Goal: Navigation & Orientation: Find specific page/section

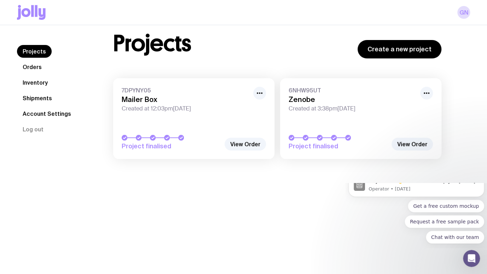
scroll to position [25, 0]
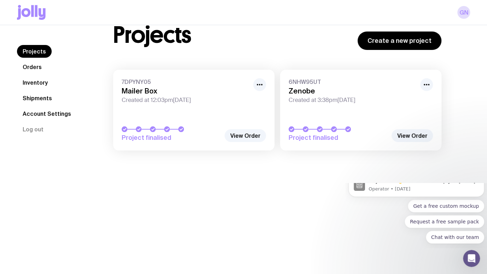
click at [40, 83] on link "Inventory" at bounding box center [35, 82] width 36 height 13
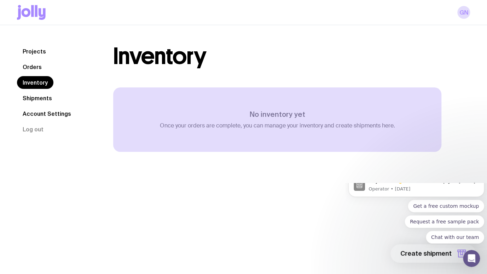
click at [36, 101] on link "Shipments" at bounding box center [37, 98] width 41 height 13
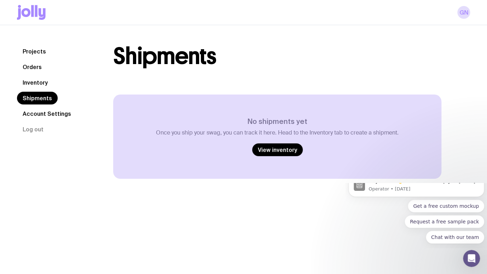
click at [38, 67] on link "Orders" at bounding box center [32, 66] width 30 height 13
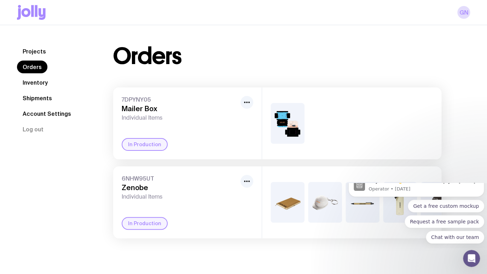
click at [286, 133] on img at bounding box center [287, 123] width 34 height 41
click at [290, 189] on img at bounding box center [287, 202] width 34 height 41
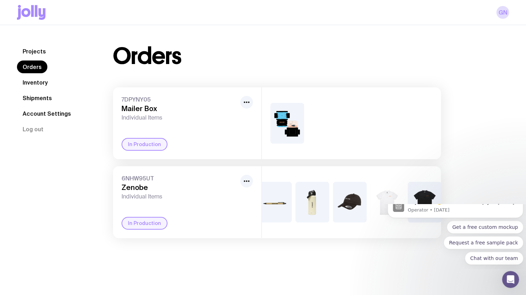
scroll to position [0, 96]
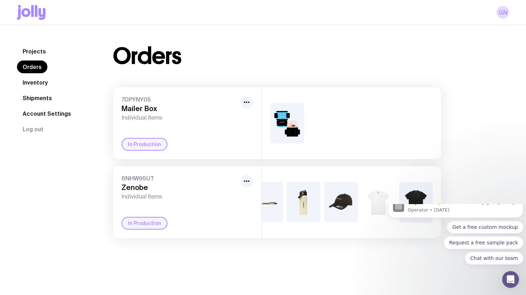
drag, startPoint x: 375, startPoint y: 240, endPoint x: 21, endPoint y: 25, distance: 414.3
click at [43, 84] on link "Inventory" at bounding box center [35, 82] width 36 height 13
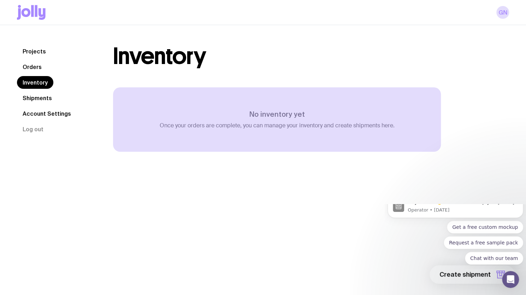
click at [46, 100] on link "Shipments" at bounding box center [37, 98] width 41 height 13
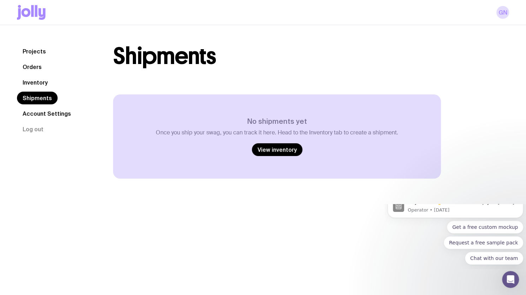
click at [59, 113] on link "Account Settings" at bounding box center [47, 113] width 60 height 13
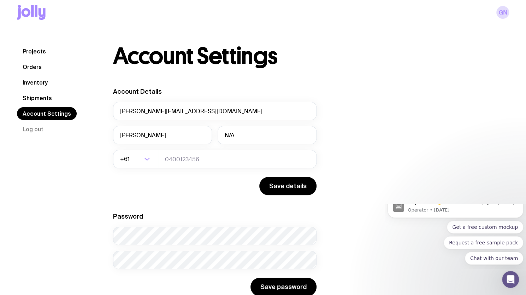
click at [39, 50] on link "Projects" at bounding box center [34, 51] width 35 height 13
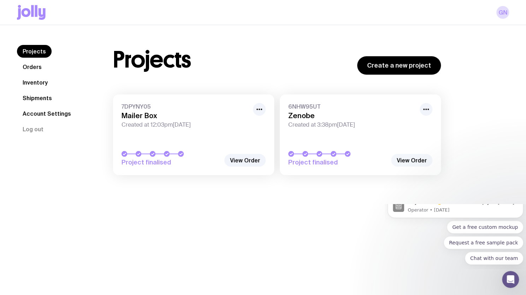
click at [401, 156] on link "View Order" at bounding box center [411, 160] width 41 height 13
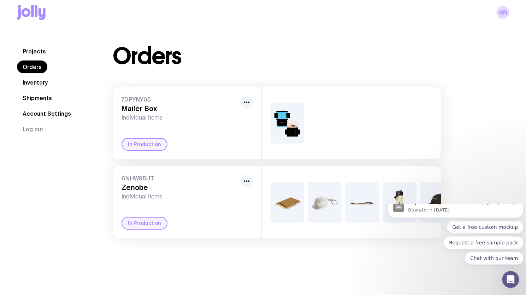
scroll to position [25, 0]
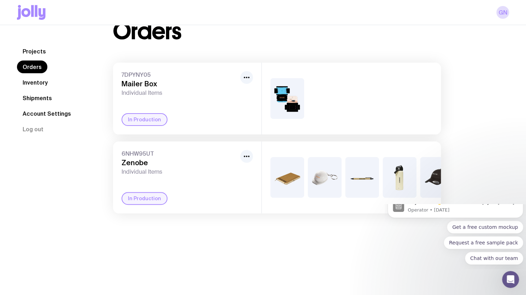
click at [66, 115] on link "Account Settings" at bounding box center [47, 113] width 60 height 13
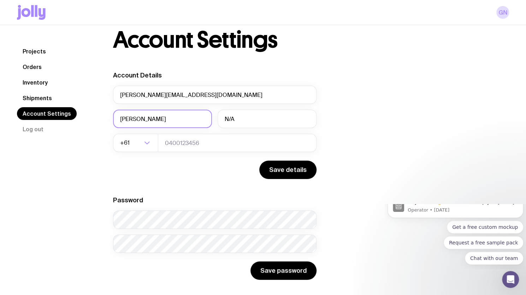
scroll to position [25, 0]
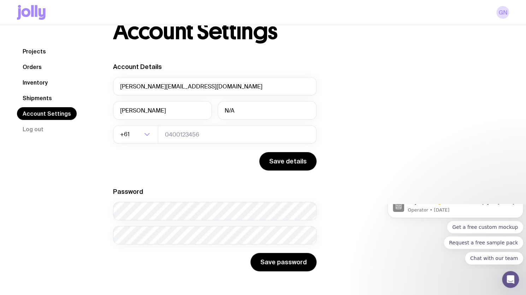
click at [45, 100] on link "Shipments" at bounding box center [37, 98] width 41 height 13
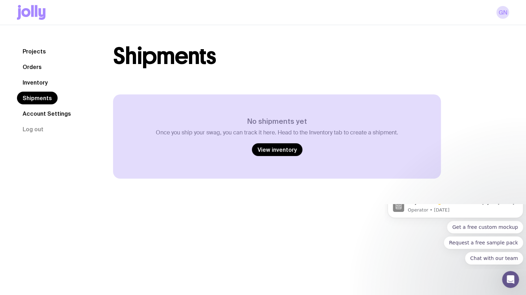
click at [45, 83] on link "Inventory" at bounding box center [35, 82] width 36 height 13
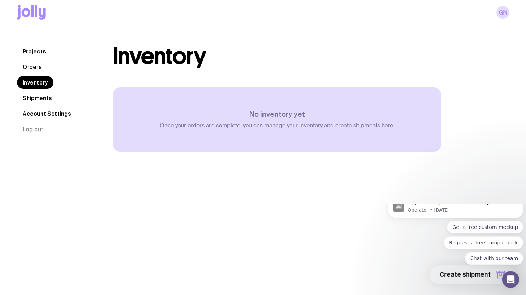
click at [42, 68] on link "Orders" at bounding box center [32, 66] width 30 height 13
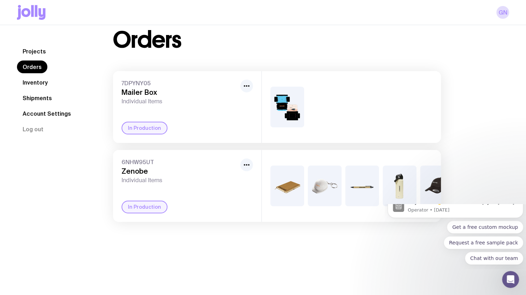
scroll to position [25, 0]
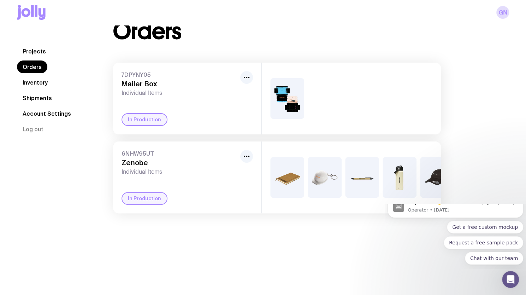
click at [138, 203] on div "In Production" at bounding box center [145, 198] width 46 height 13
click at [135, 119] on div "In Production" at bounding box center [145, 119] width 46 height 13
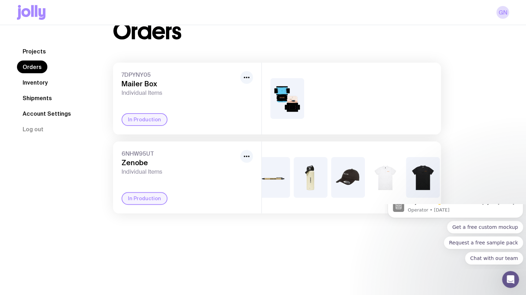
scroll to position [0, 96]
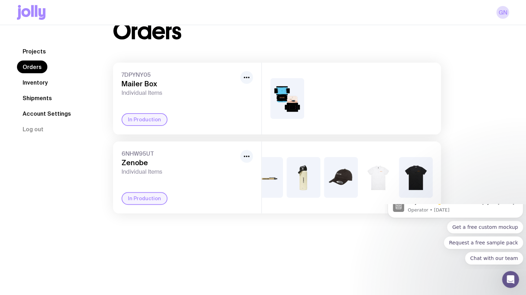
drag, startPoint x: 367, startPoint y: 215, endPoint x: 46, endPoint y: 10, distance: 381.4
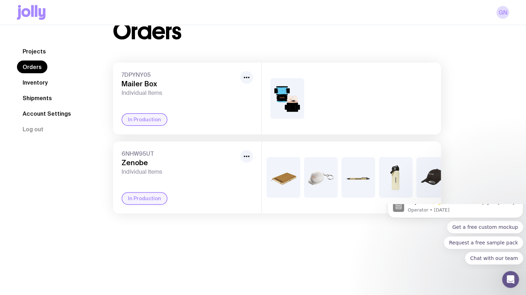
scroll to position [0, 0]
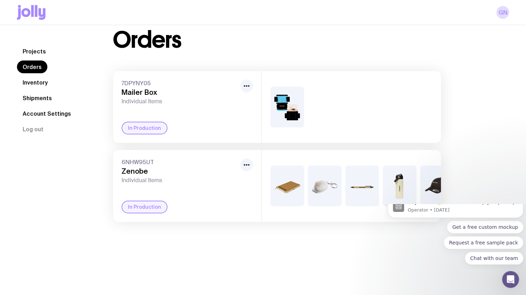
scroll to position [25, 0]
